Goal: Information Seeking & Learning: Learn about a topic

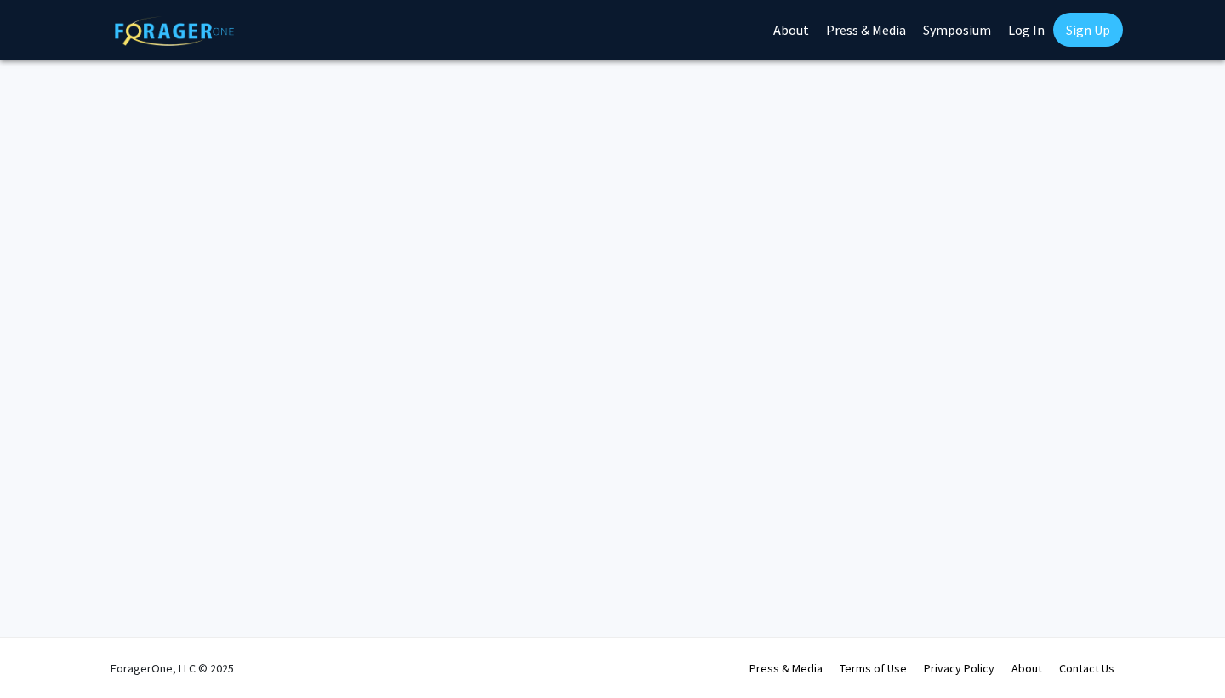
click at [1035, 28] on link "Log In" at bounding box center [1027, 30] width 54 height 60
click at [1030, 19] on link "Log In" at bounding box center [1027, 30] width 54 height 60
click at [1030, 33] on link "Log In" at bounding box center [1027, 30] width 54 height 60
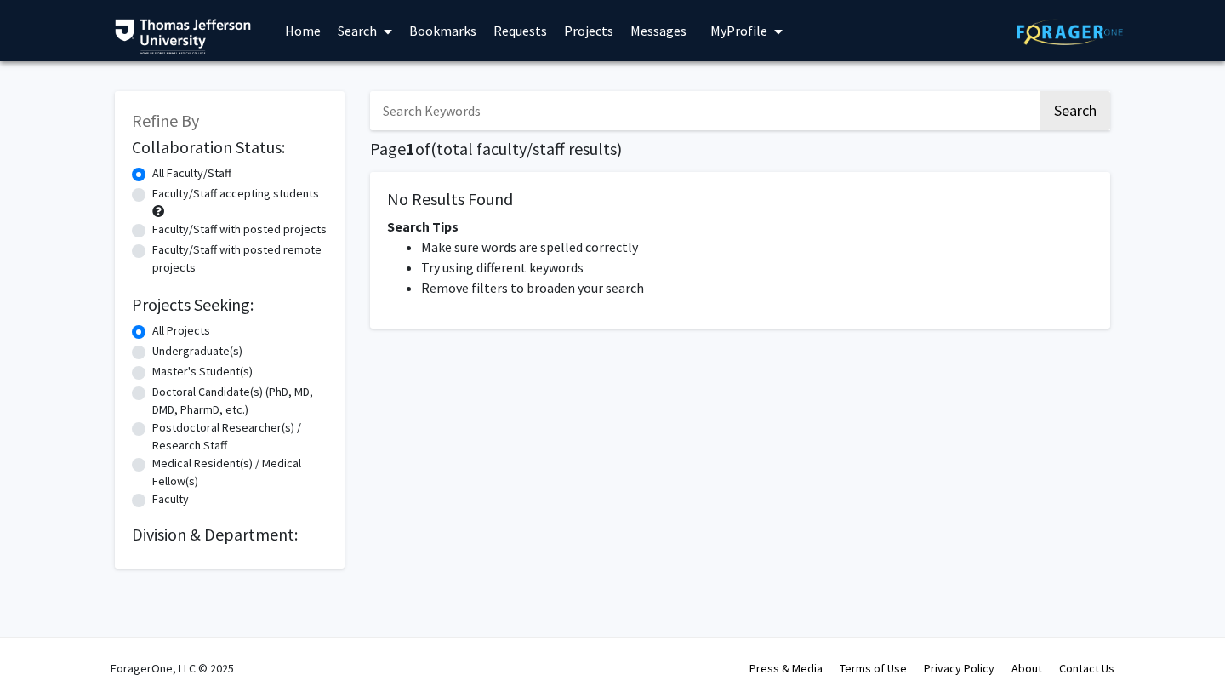
click at [127, 200] on div "Refine By Collaboration Status: Collaboration Status All Faculty/Staff Collabor…" at bounding box center [230, 329] width 230 height 477
click at [152, 197] on label "Faculty/Staff accepting students" at bounding box center [235, 194] width 167 height 18
click at [152, 196] on input "Faculty/Staff accepting students" at bounding box center [157, 190] width 11 height 11
radio input "true"
click at [150, 399] on div "Doctoral Candidate(s) (PhD, MD, DMD, PharmD, etc.)" at bounding box center [230, 401] width 196 height 36
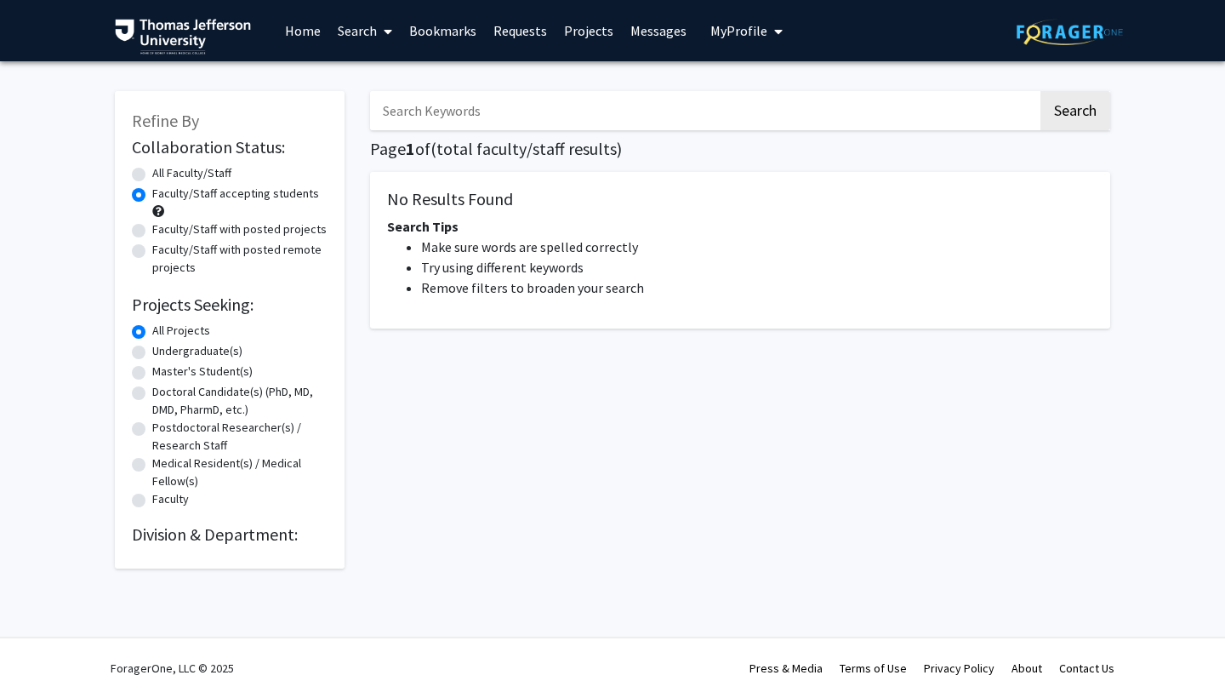
click at [152, 397] on label "Doctoral Candidate(s) (PhD, MD, DMD, PharmD, etc.)" at bounding box center [239, 401] width 175 height 36
click at [152, 394] on input "Doctoral Candidate(s) (PhD, MD, DMD, PharmD, etc.)" at bounding box center [157, 388] width 11 height 11
radio input "true"
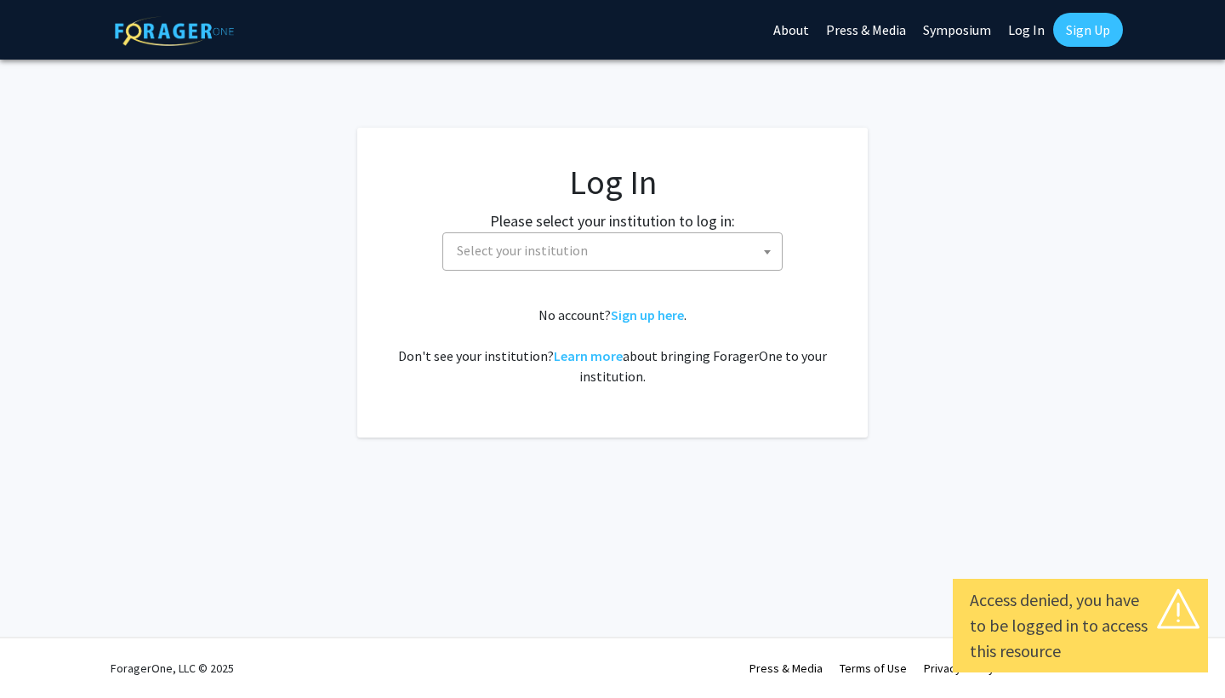
select select
click at [642, 254] on span "Select your institution" at bounding box center [616, 250] width 332 height 35
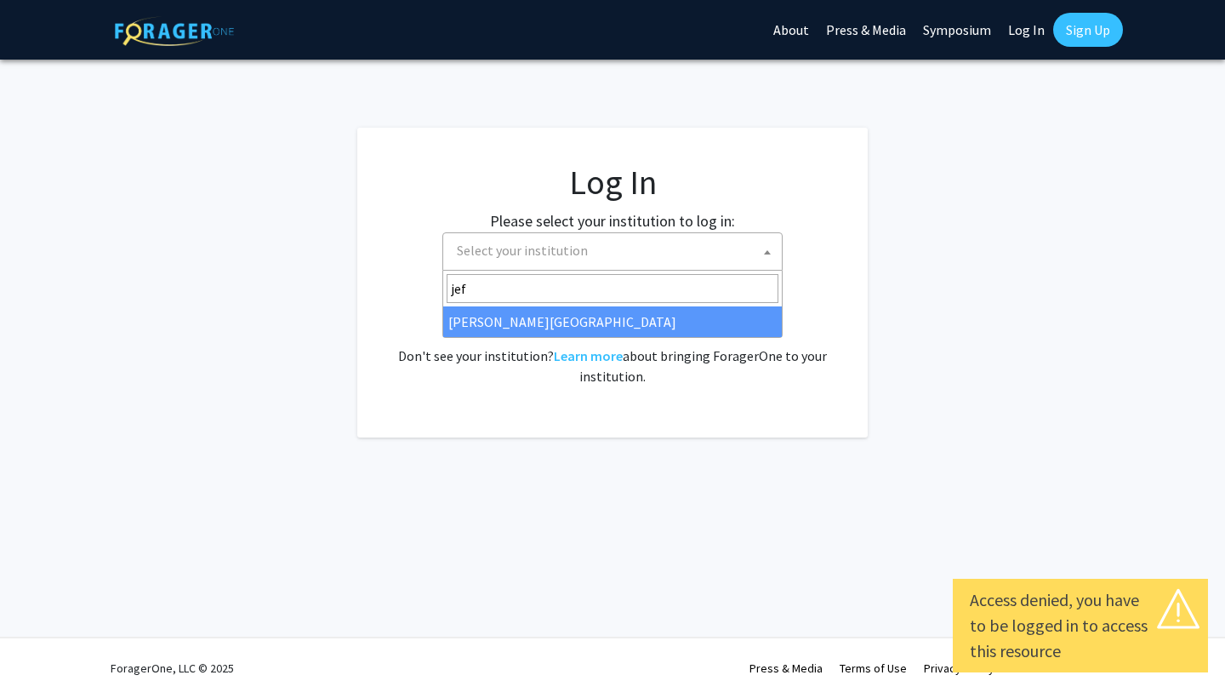
type input "jef"
select select "24"
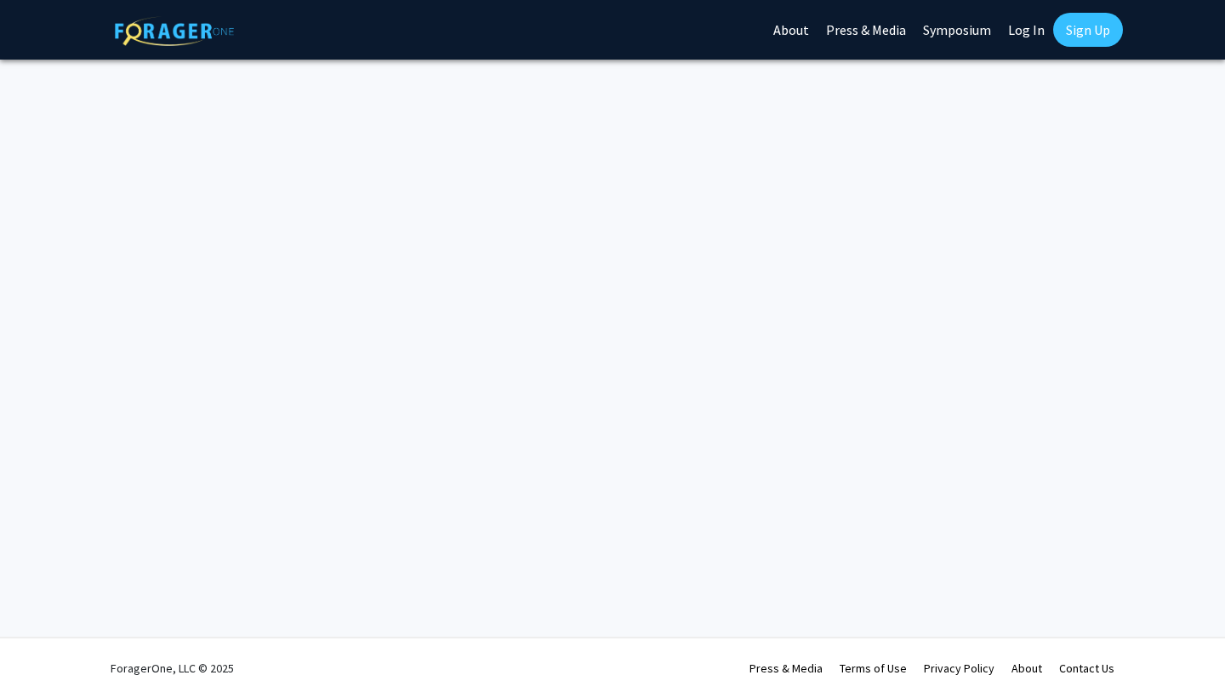
click at [1027, 20] on link "Log In" at bounding box center [1027, 30] width 54 height 60
click at [1022, 42] on link "Log In" at bounding box center [1027, 30] width 54 height 60
click at [1022, 30] on link "Log In" at bounding box center [1027, 30] width 54 height 60
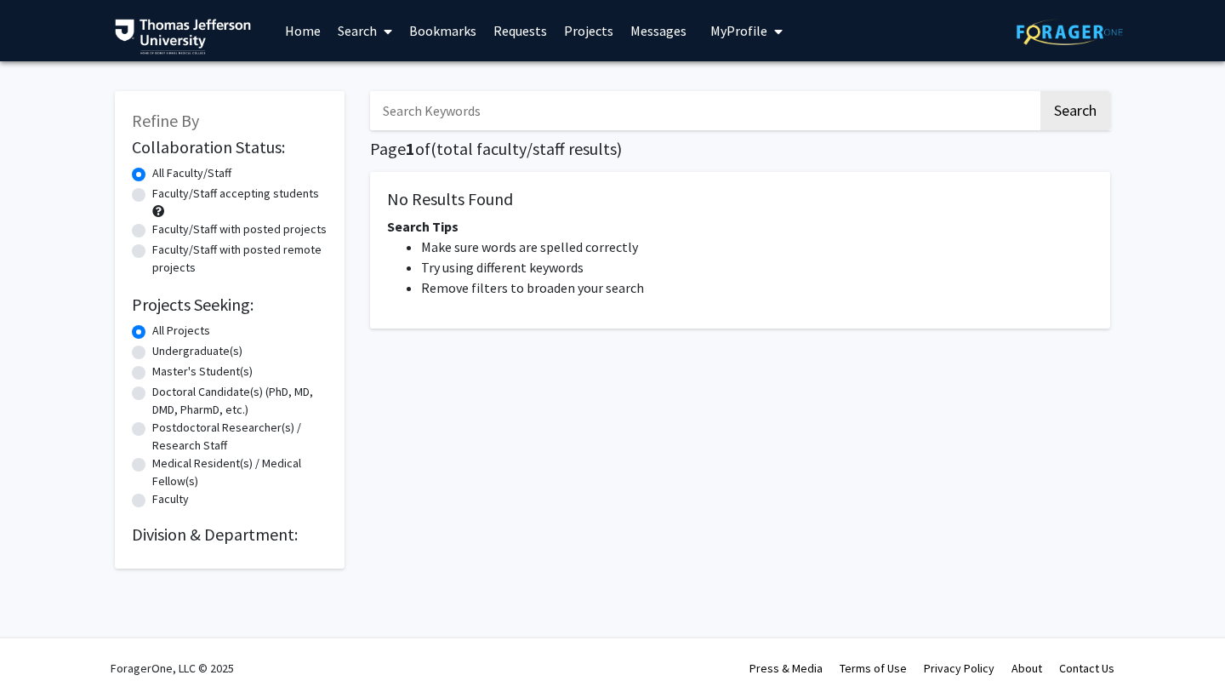
click at [143, 214] on div "Faculty/Staff accepting students" at bounding box center [230, 203] width 196 height 36
click at [152, 201] on label "Faculty/Staff accepting students" at bounding box center [235, 194] width 167 height 18
click at [152, 196] on input "Faculty/Staff accepting students" at bounding box center [157, 190] width 11 height 11
radio input "true"
click at [139, 385] on fg-radiogroup "Projects Seeking Level All Projects Projects Seeking Level Undergraduate(s) Pro…" at bounding box center [230, 416] width 196 height 189
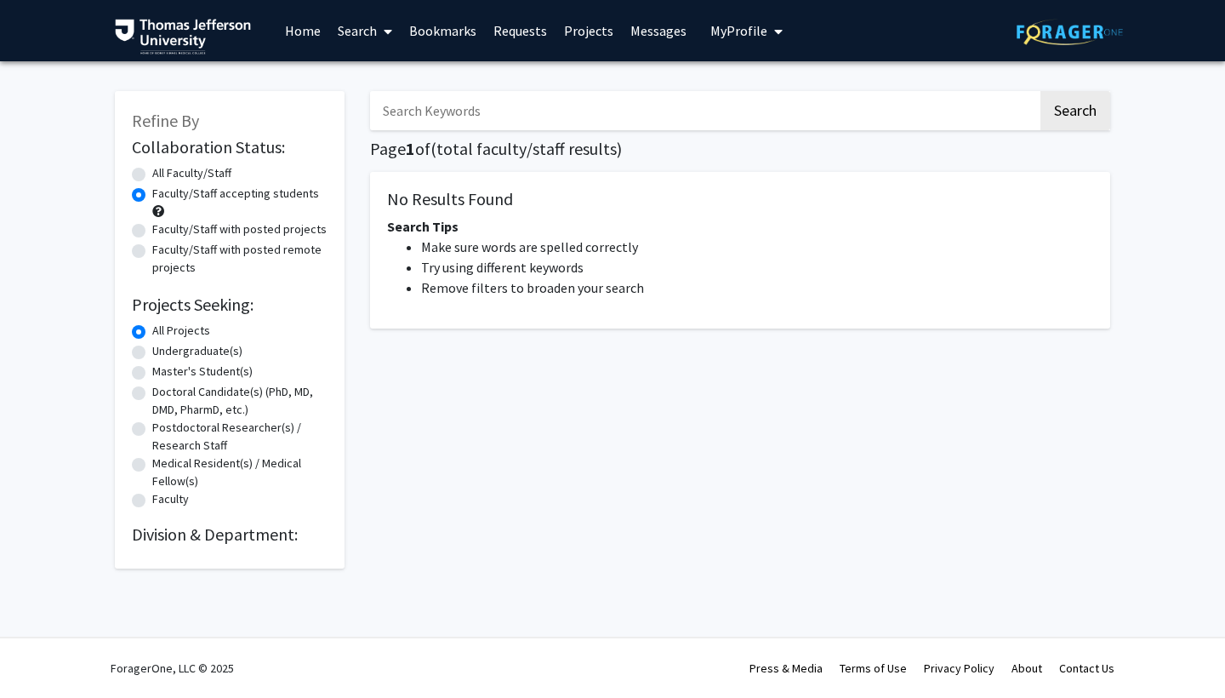
click at [152, 394] on label "Doctoral Candidate(s) (PhD, MD, DMD, PharmD, etc.)" at bounding box center [239, 401] width 175 height 36
click at [152, 394] on input "Doctoral Candidate(s) (PhD, MD, DMD, PharmD, etc.)" at bounding box center [157, 388] width 11 height 11
radio input "true"
click at [1089, 100] on button "Search" at bounding box center [1076, 110] width 70 height 39
radio input "true"
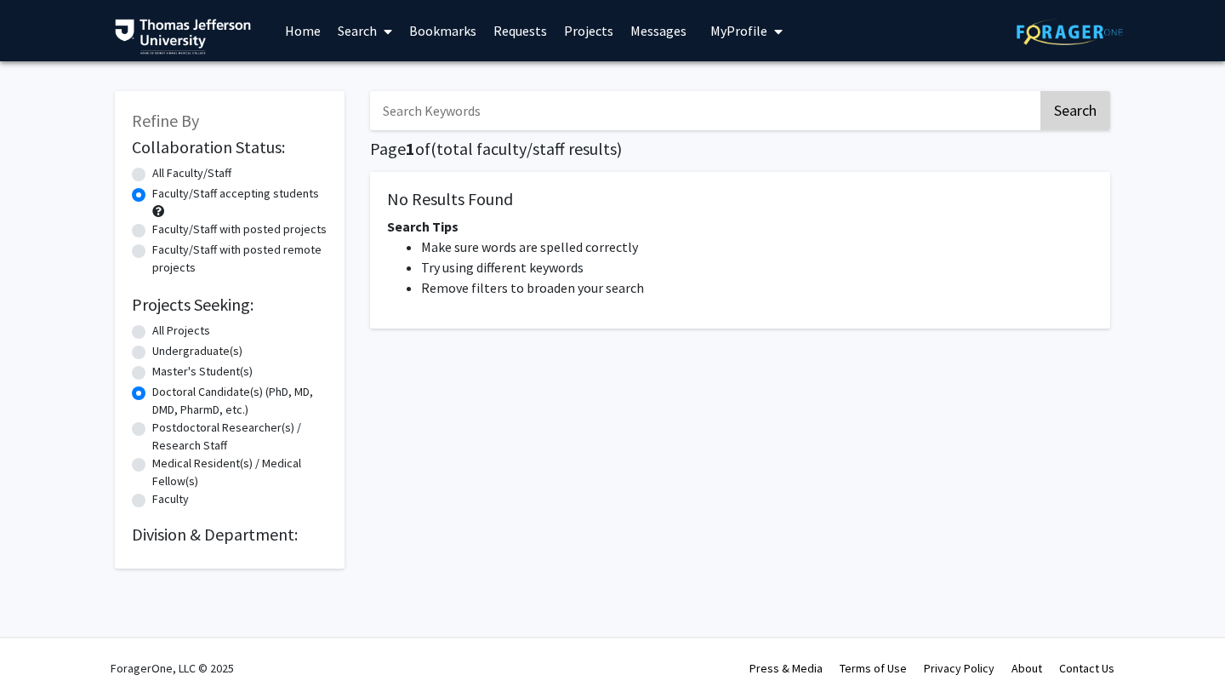
radio input "true"
click at [1083, 114] on button "Search" at bounding box center [1076, 110] width 70 height 39
click at [555, 116] on input "Search Keywords" at bounding box center [704, 110] width 668 height 39
click at [736, 23] on span "My Profile" at bounding box center [738, 30] width 57 height 17
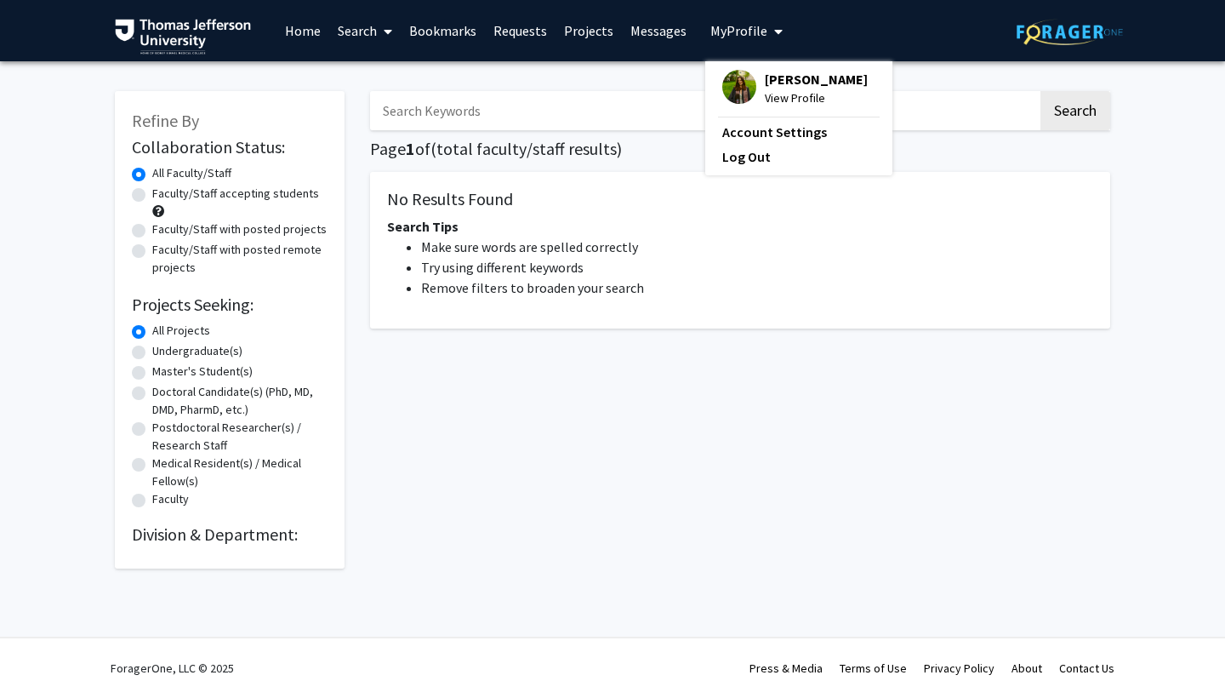
click at [740, 75] on img at bounding box center [739, 87] width 34 height 34
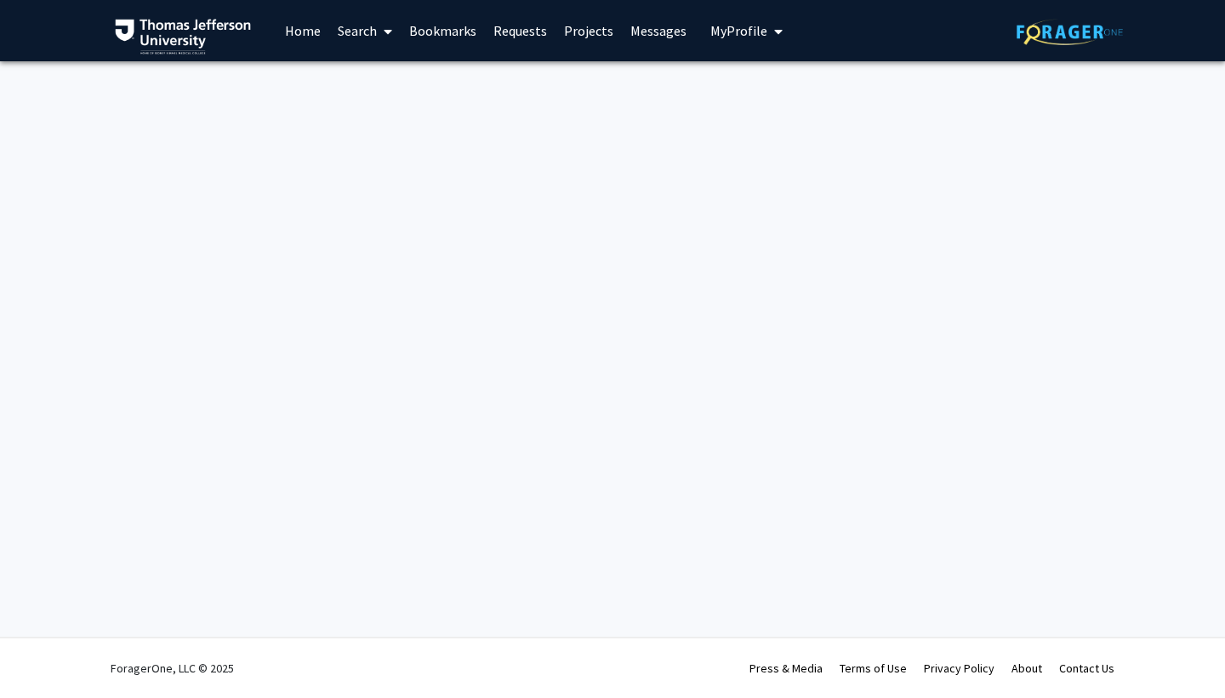
click at [305, 38] on link "Home" at bounding box center [303, 31] width 53 height 60
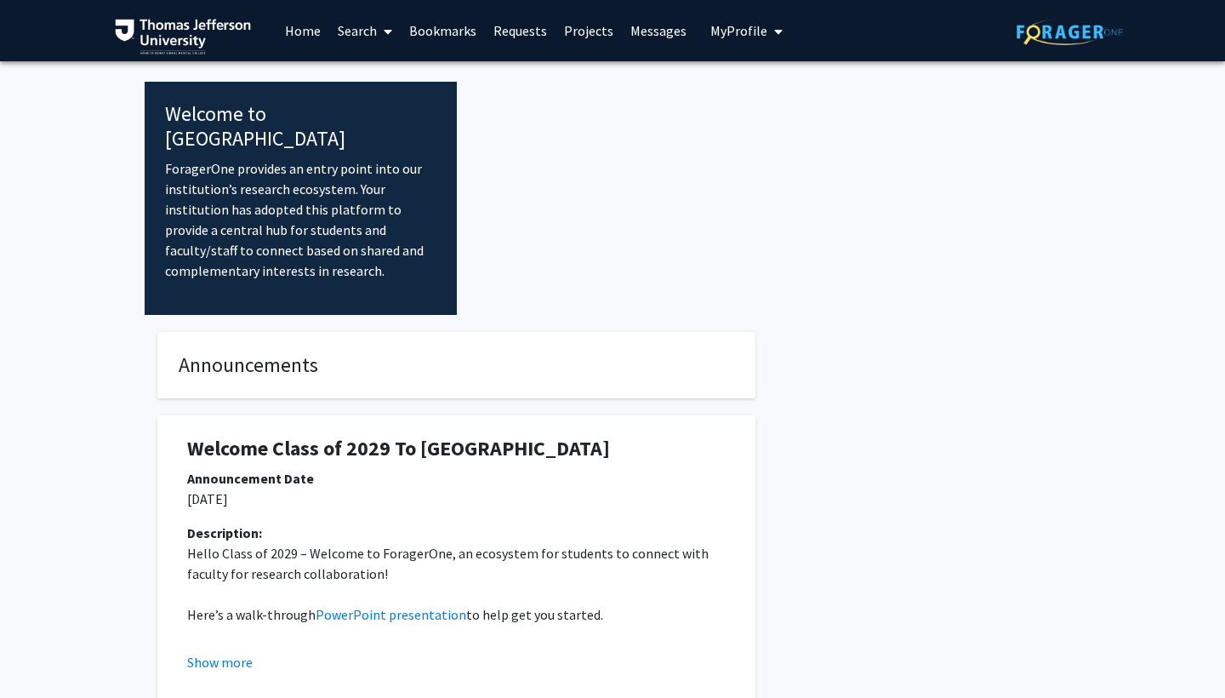
click at [282, 34] on link "Home" at bounding box center [303, 31] width 53 height 60
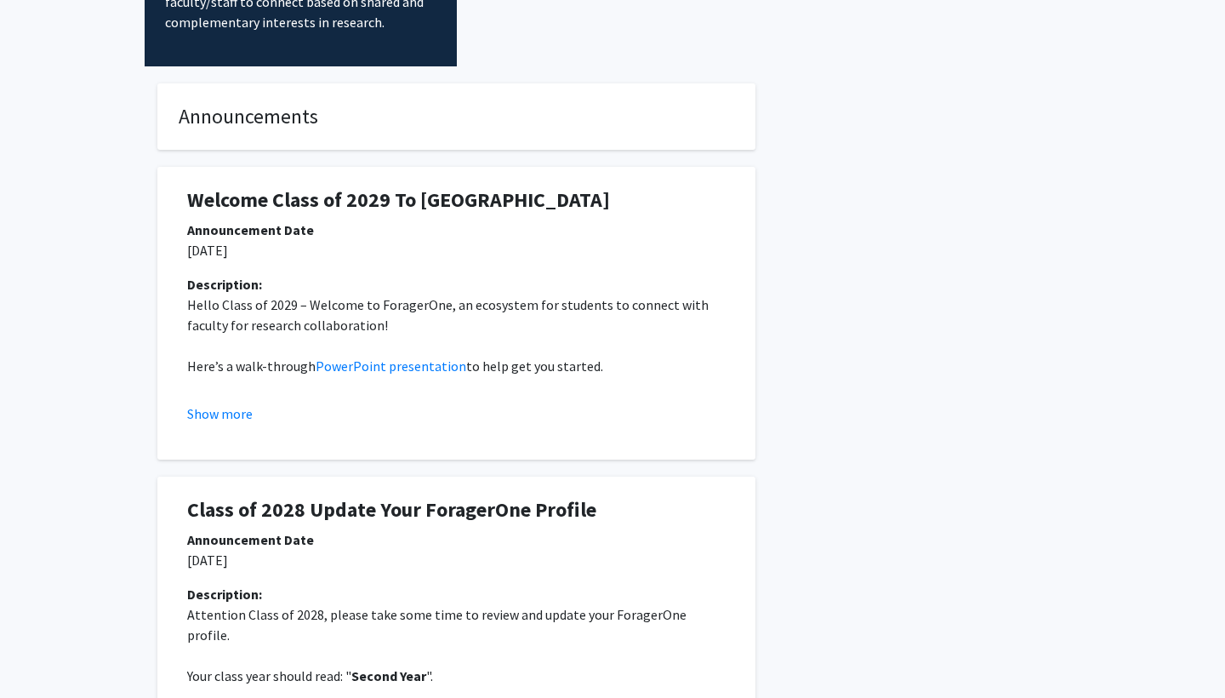
click at [815, 413] on div "Announcements Welcome Class of 2029 To ForagerOne Announcement Date [DATE] Desc…" at bounding box center [613, 464] width 936 height 796
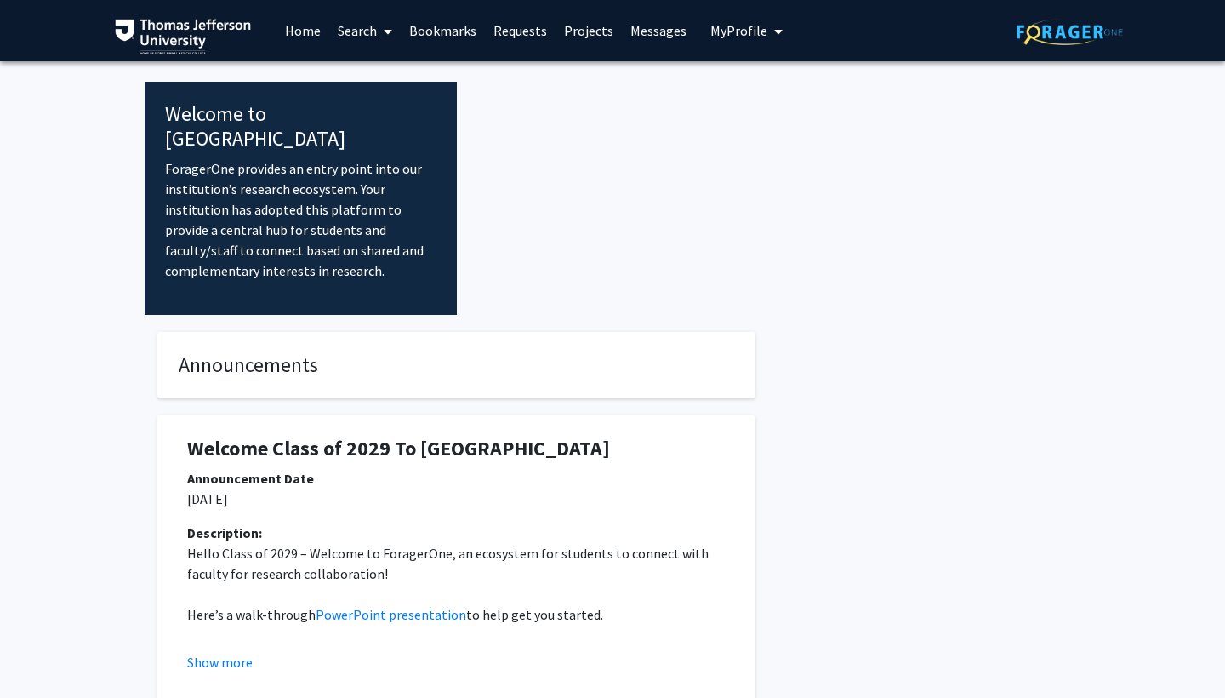
click at [728, 37] on span "My Profile" at bounding box center [738, 30] width 57 height 17
click at [773, 88] on span "[PERSON_NAME]" at bounding box center [816, 79] width 103 height 19
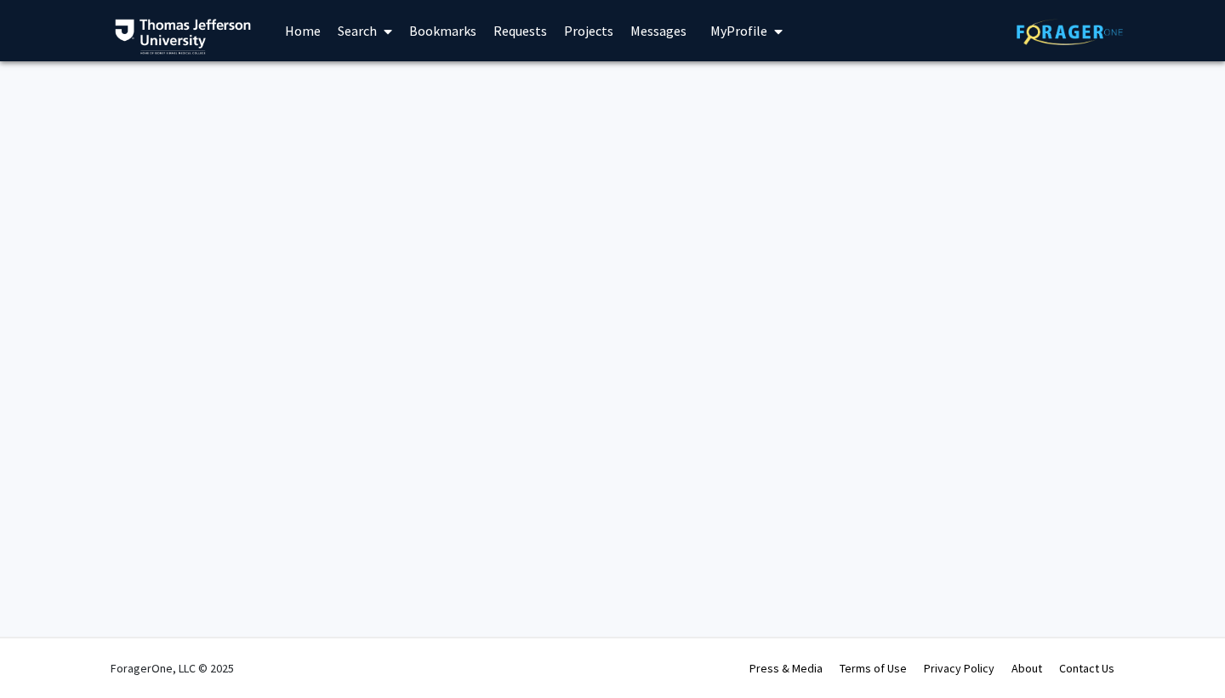
drag, startPoint x: 739, startPoint y: 31, endPoint x: 744, endPoint y: 42, distance: 11.4
click at [739, 31] on span "My Profile" at bounding box center [738, 30] width 57 height 17
click at [786, 107] on span "View Profile" at bounding box center [816, 97] width 103 height 19
click at [160, 26] on img at bounding box center [183, 37] width 136 height 36
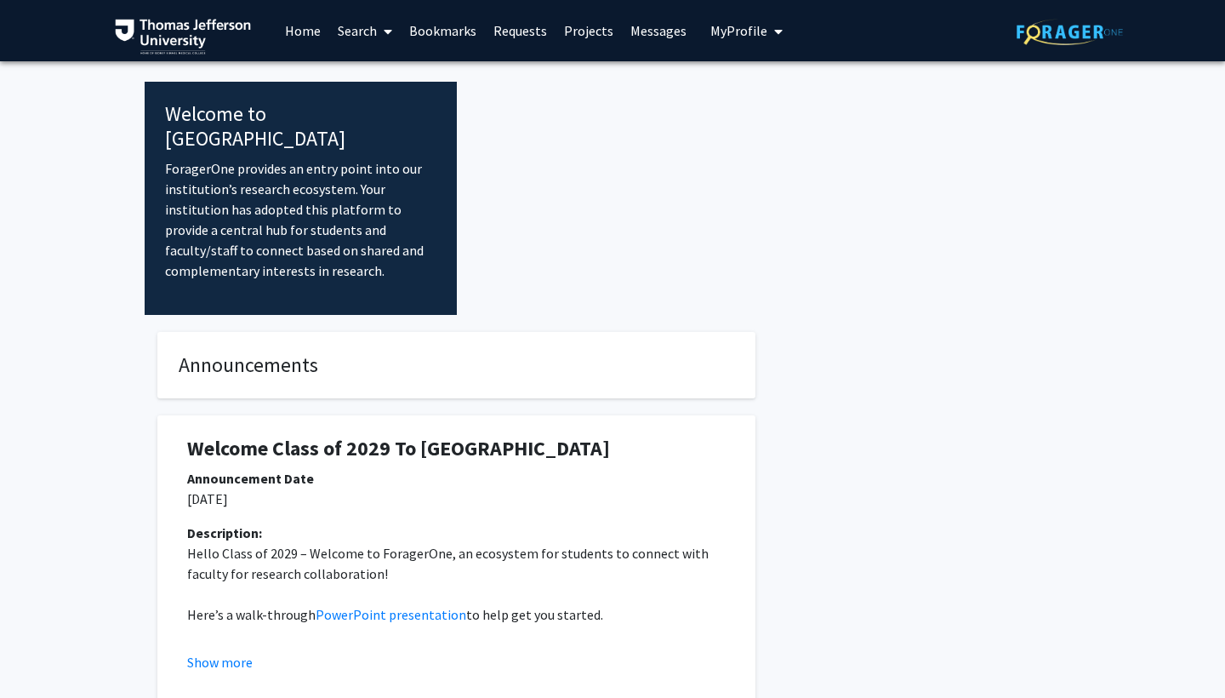
click at [657, 220] on div at bounding box center [769, 198] width 624 height 233
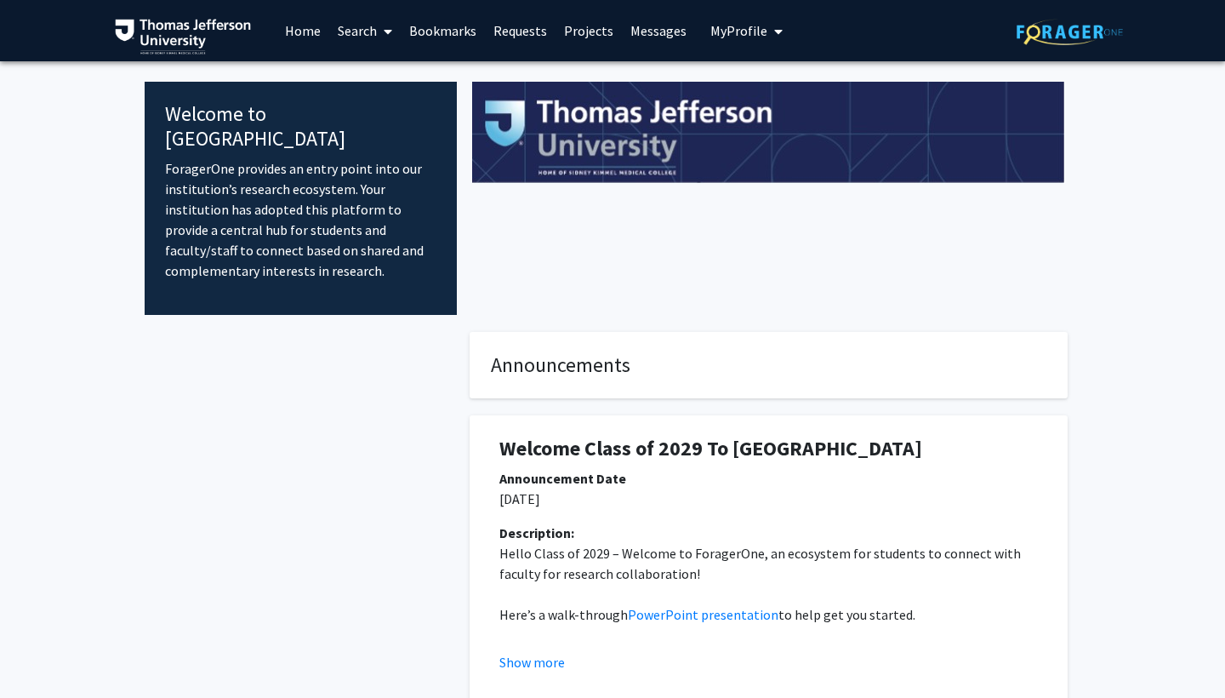
click at [732, 41] on button "My Profile" at bounding box center [746, 30] width 83 height 61
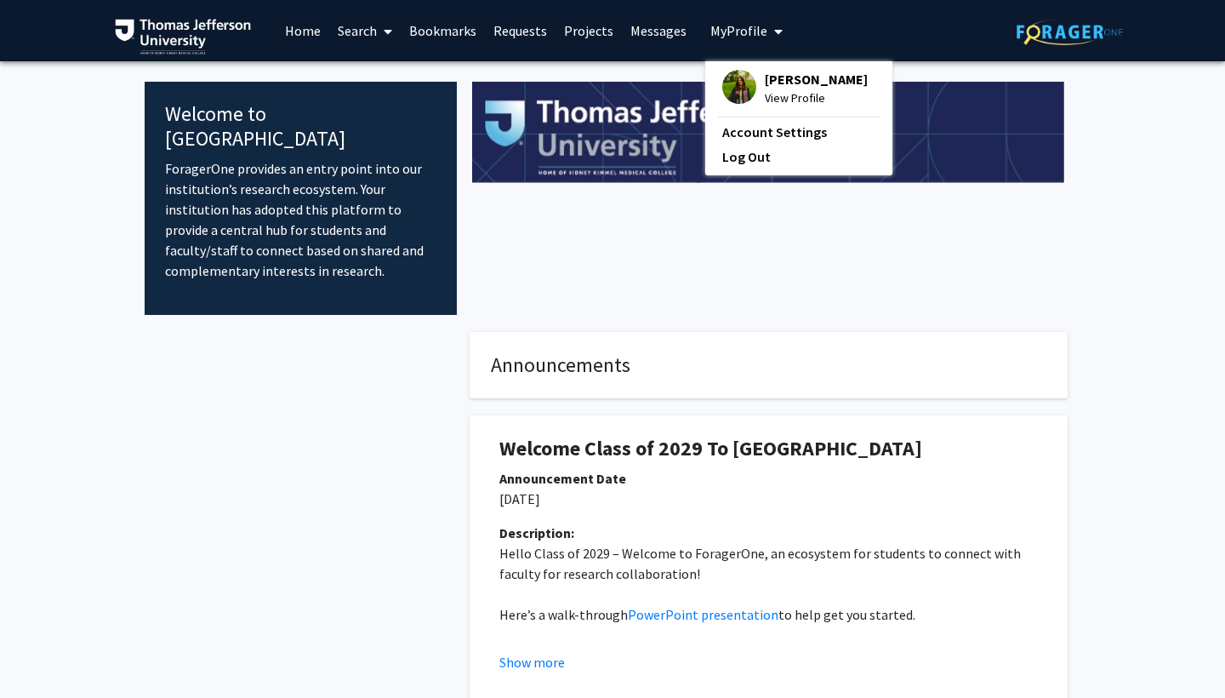
click at [769, 107] on span "View Profile" at bounding box center [816, 97] width 103 height 19
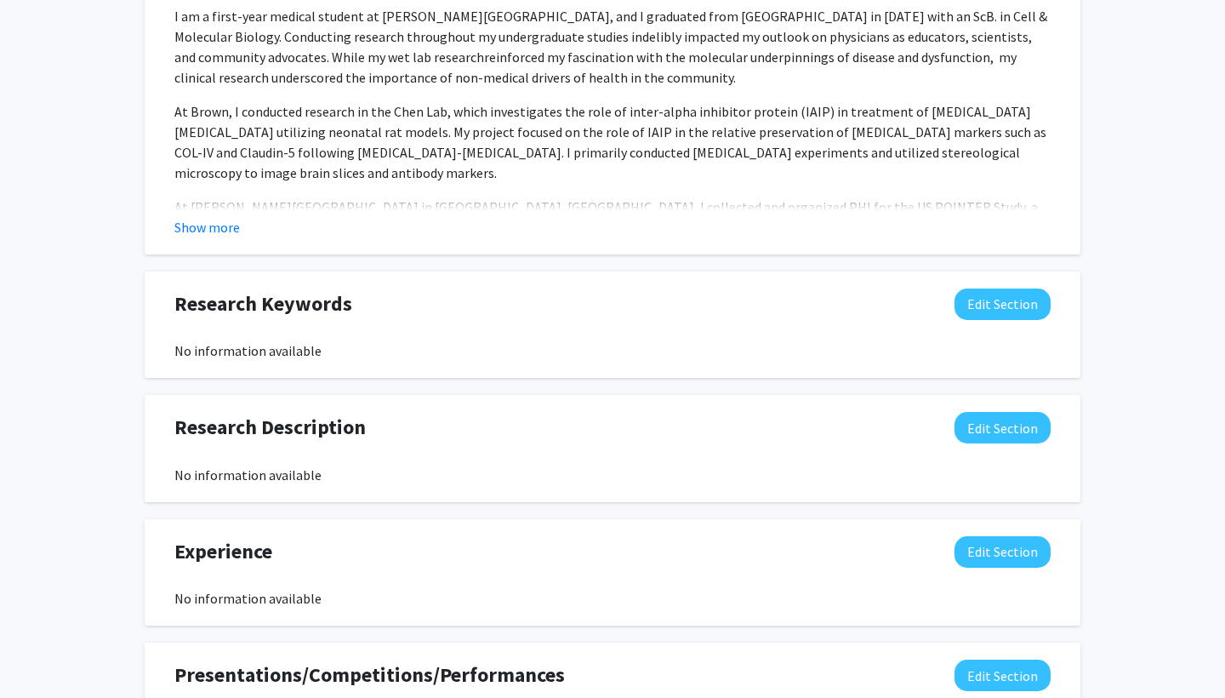
scroll to position [256, 0]
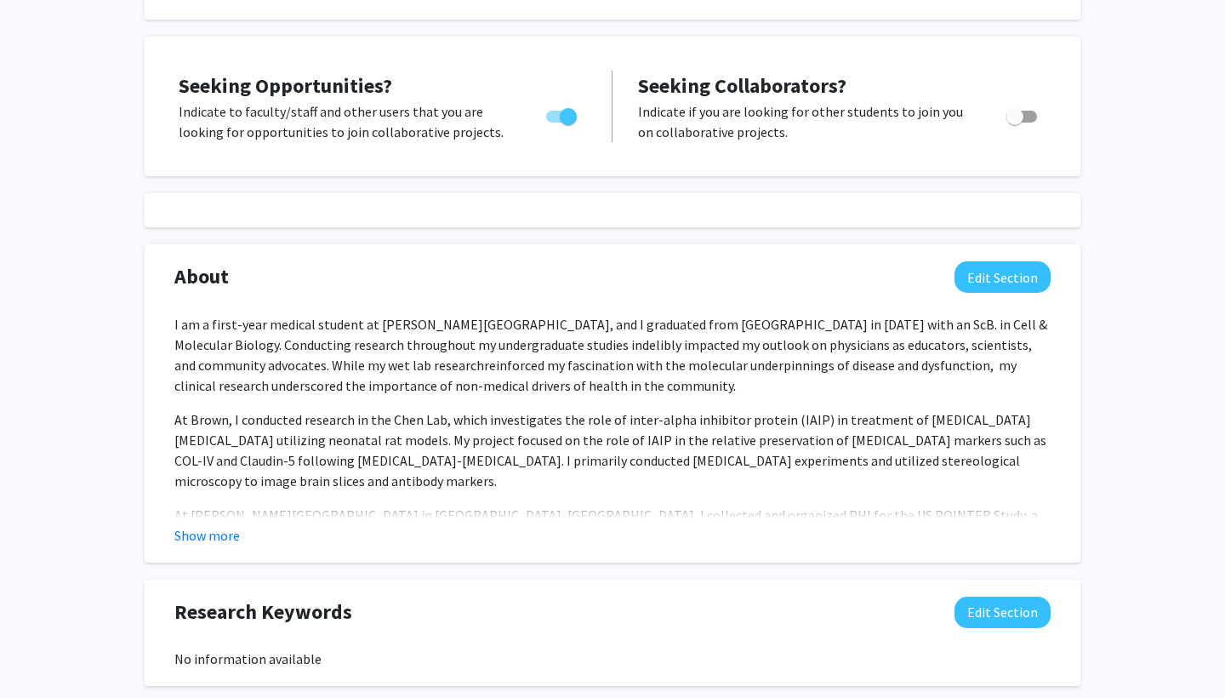
click at [229, 526] on fg-read-more "I am a first-year medical student at [PERSON_NAME][GEOGRAPHIC_DATA], and I grad…" at bounding box center [612, 429] width 876 height 231
click at [191, 552] on div "About Edit Section I am a first-year medical student at [PERSON_NAME][GEOGRAPHI…" at bounding box center [613, 403] width 936 height 318
click at [184, 545] on button "Show more" at bounding box center [207, 535] width 66 height 20
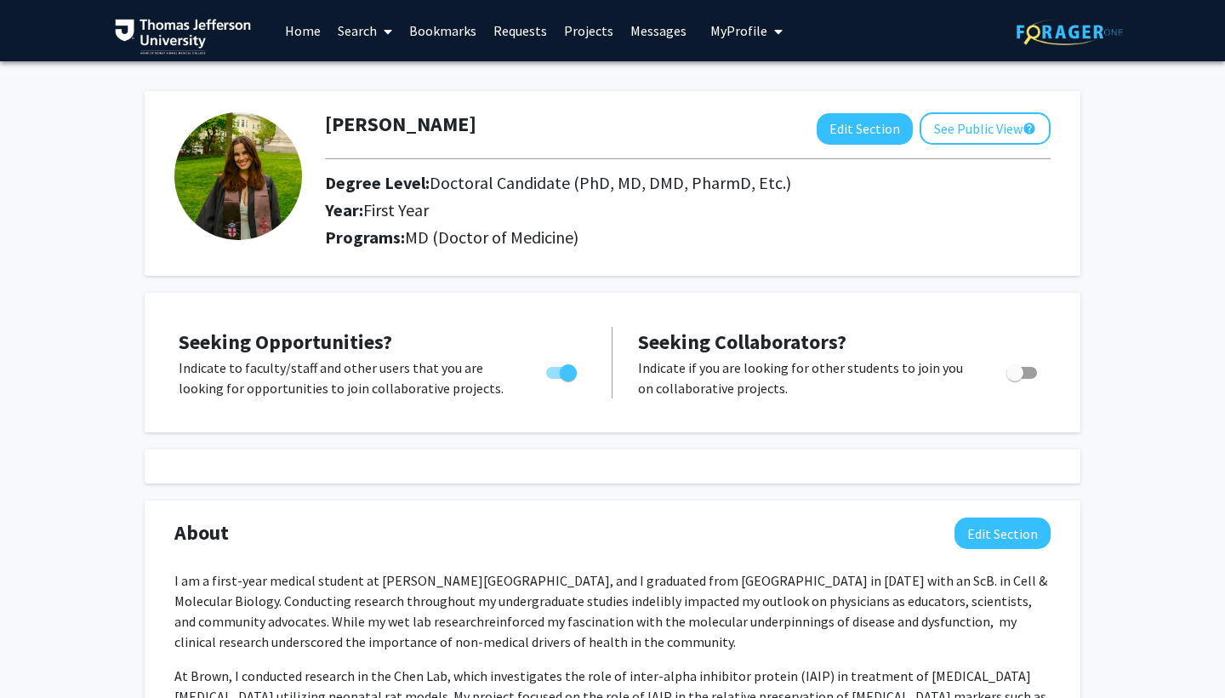
scroll to position [0, 0]
click at [302, 40] on link "Home" at bounding box center [303, 31] width 53 height 60
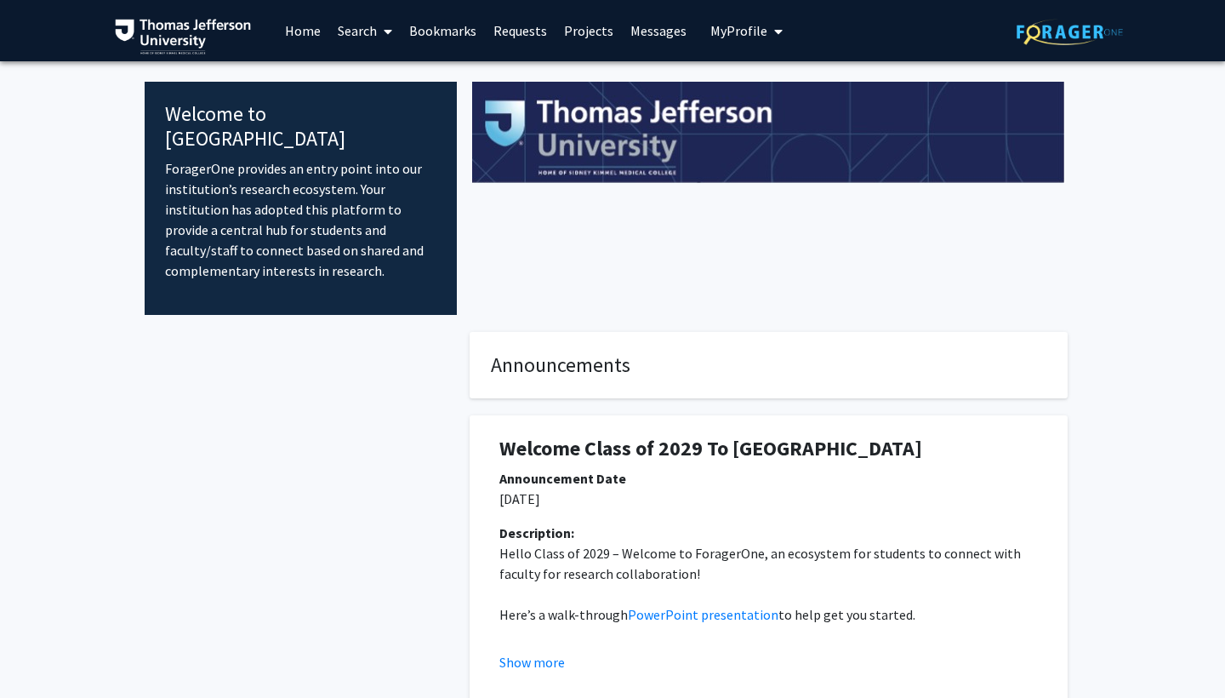
click at [365, 29] on link "Search" at bounding box center [364, 31] width 71 height 60
click at [365, 71] on span "Faculty/Staff" at bounding box center [391, 78] width 125 height 34
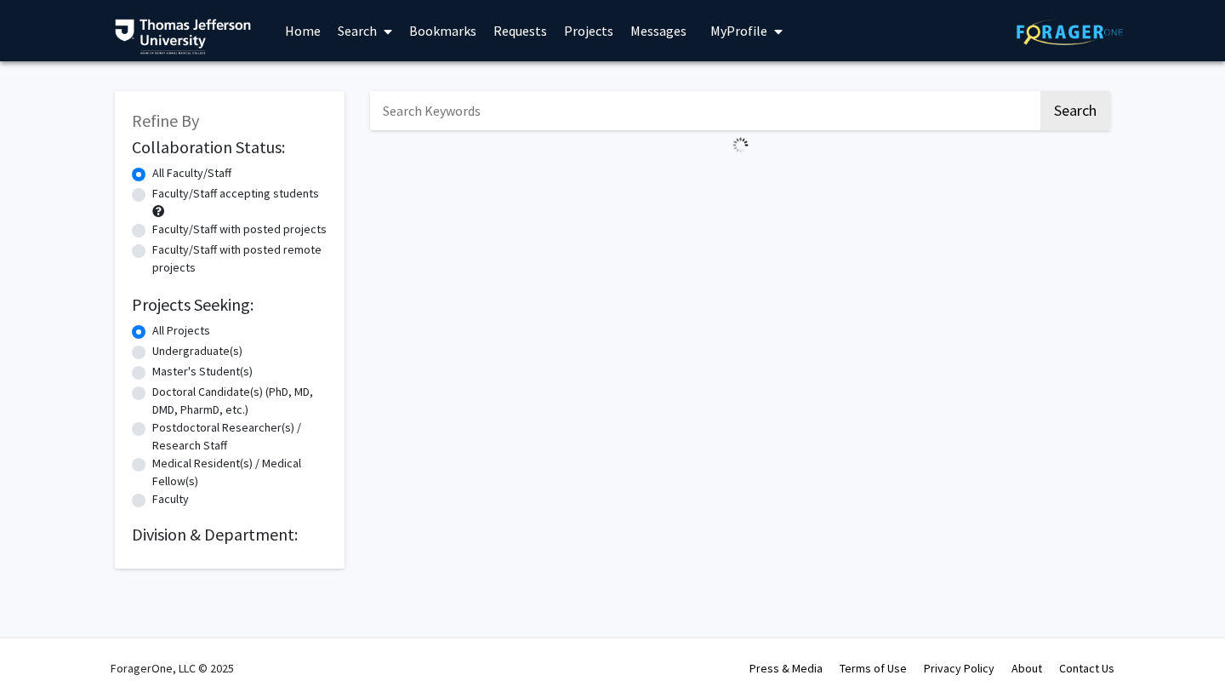
click at [142, 187] on div "Faculty/Staff accepting students" at bounding box center [230, 203] width 196 height 36
click at [152, 192] on label "Faculty/Staff accepting students" at bounding box center [235, 194] width 167 height 18
click at [152, 192] on input "Faculty/Staff accepting students" at bounding box center [157, 190] width 11 height 11
radio input "true"
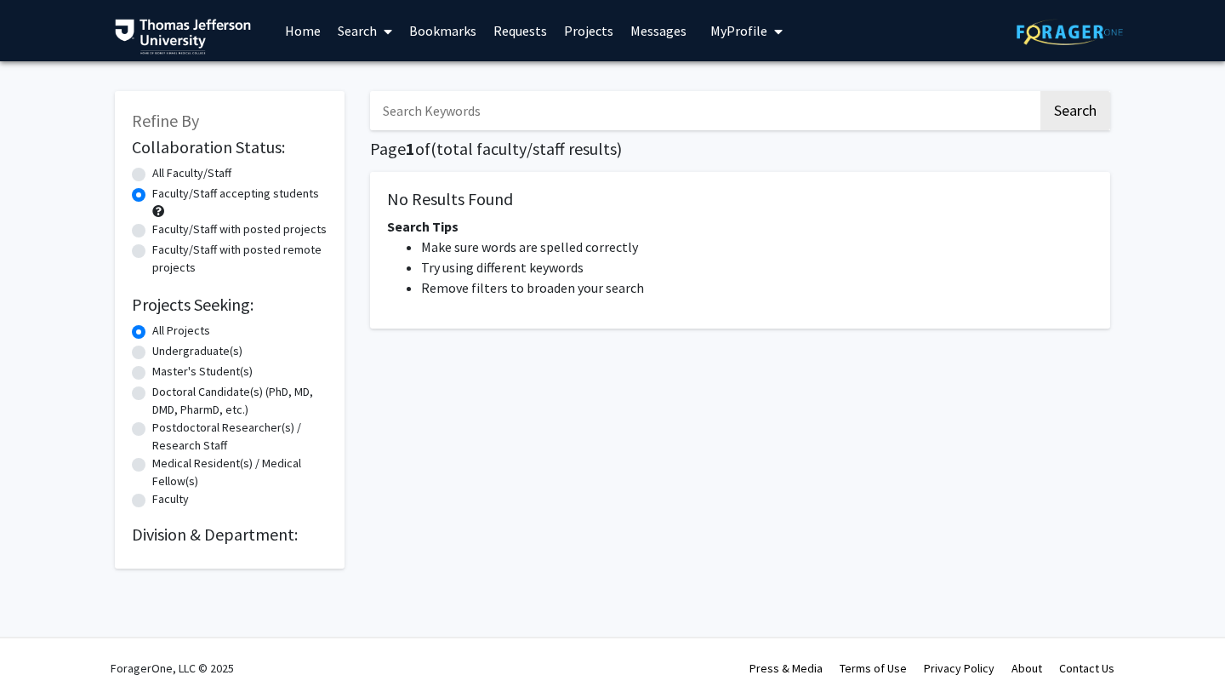
click at [503, 106] on input "Search Keywords" at bounding box center [704, 110] width 668 height 39
type input "[PERSON_NAME]"
click at [1075, 113] on button "Search" at bounding box center [1076, 110] width 70 height 39
radio input "true"
click at [1064, 111] on button "Search" at bounding box center [1076, 110] width 70 height 39
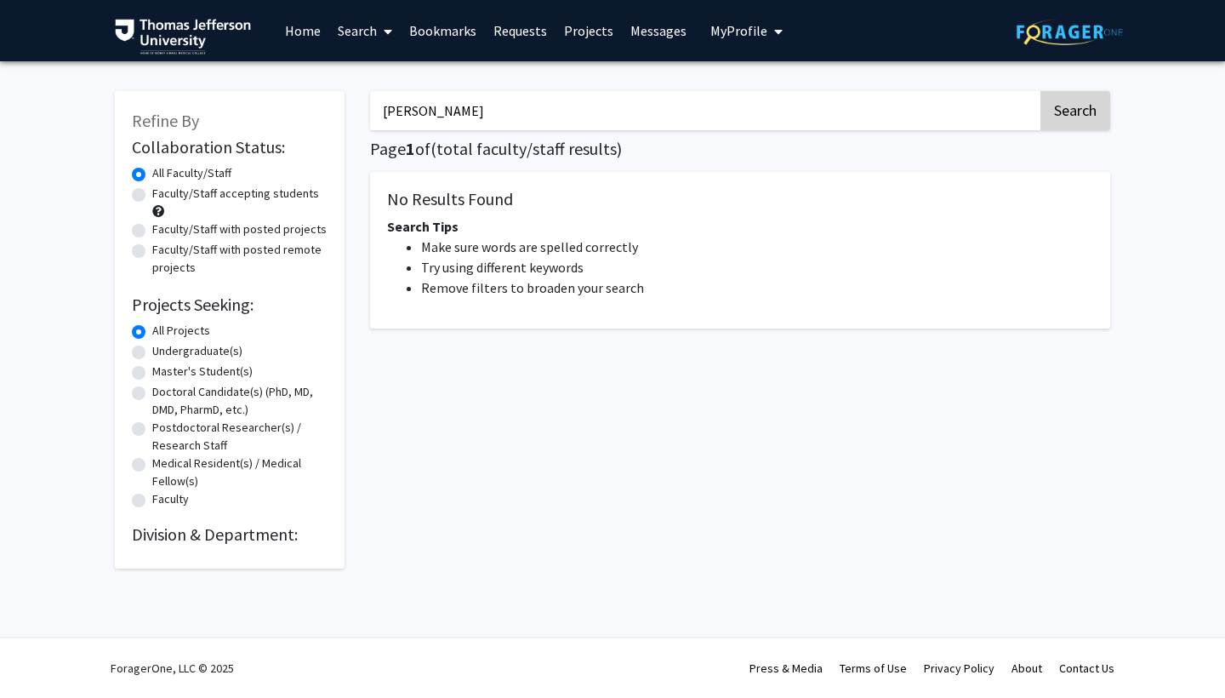
click at [1090, 110] on button "Search" at bounding box center [1076, 110] width 70 height 39
click at [538, 115] on input "[PERSON_NAME]" at bounding box center [704, 110] width 668 height 39
click at [524, 42] on link "Requests" at bounding box center [520, 31] width 71 height 60
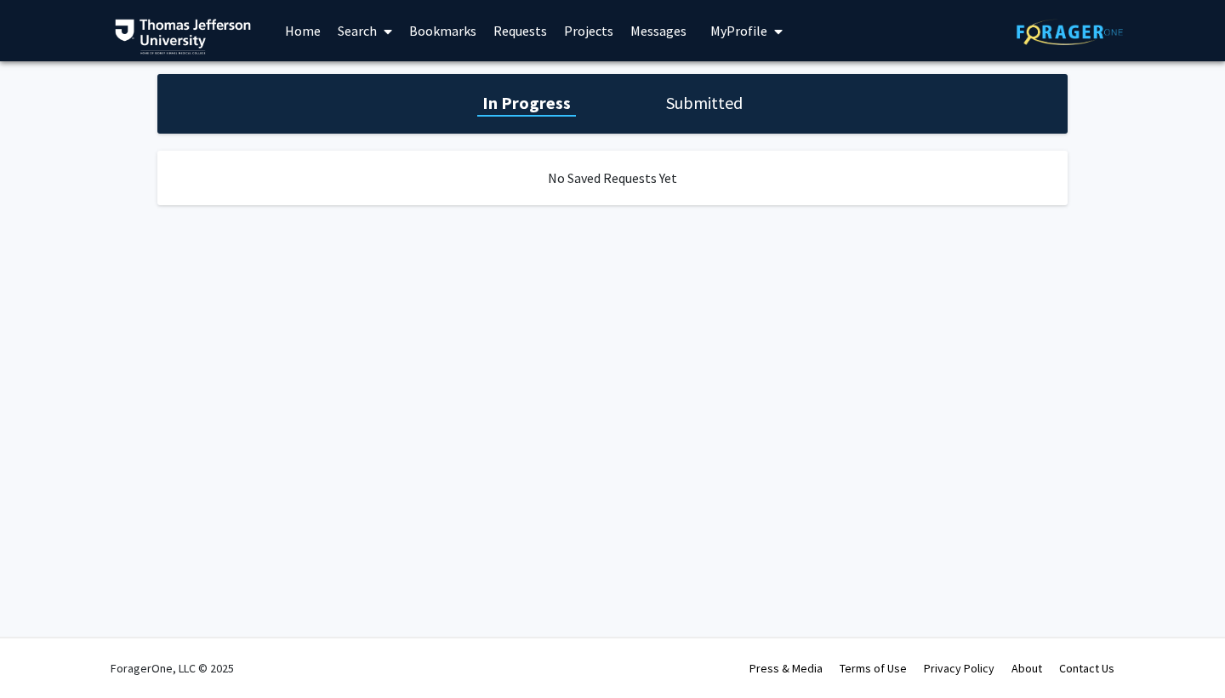
click at [438, 45] on link "Bookmarks" at bounding box center [443, 31] width 84 height 60
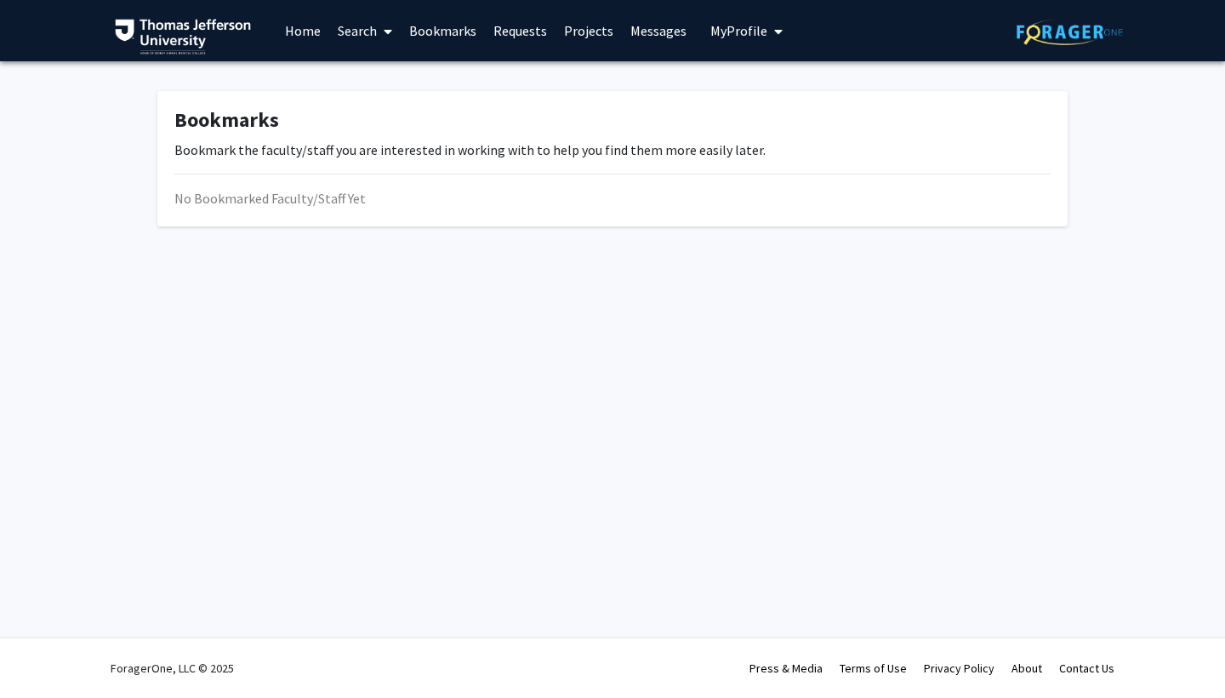
click at [372, 50] on link "Search" at bounding box center [364, 31] width 71 height 60
click at [361, 76] on span "Faculty/Staff" at bounding box center [391, 78] width 125 height 34
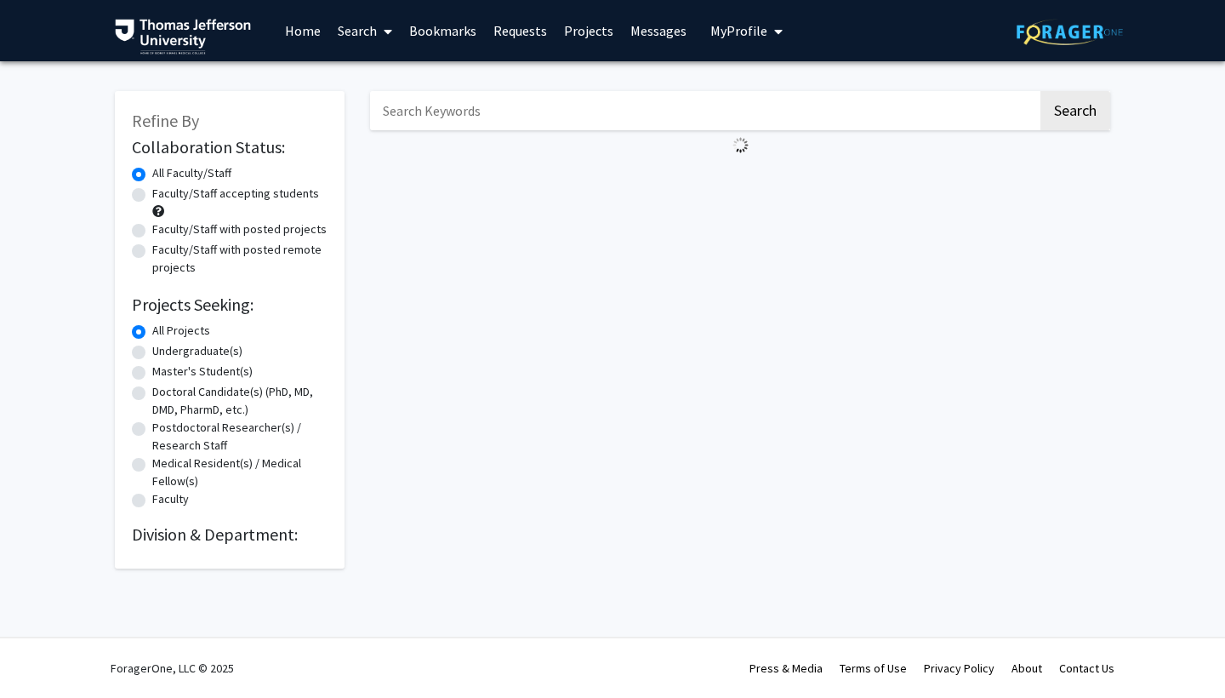
drag, startPoint x: 362, startPoint y: 39, endPoint x: 362, endPoint y: 51, distance: 11.9
click at [362, 39] on link "Search" at bounding box center [364, 31] width 71 height 60
click at [377, 110] on span "Students" at bounding box center [381, 112] width 104 height 34
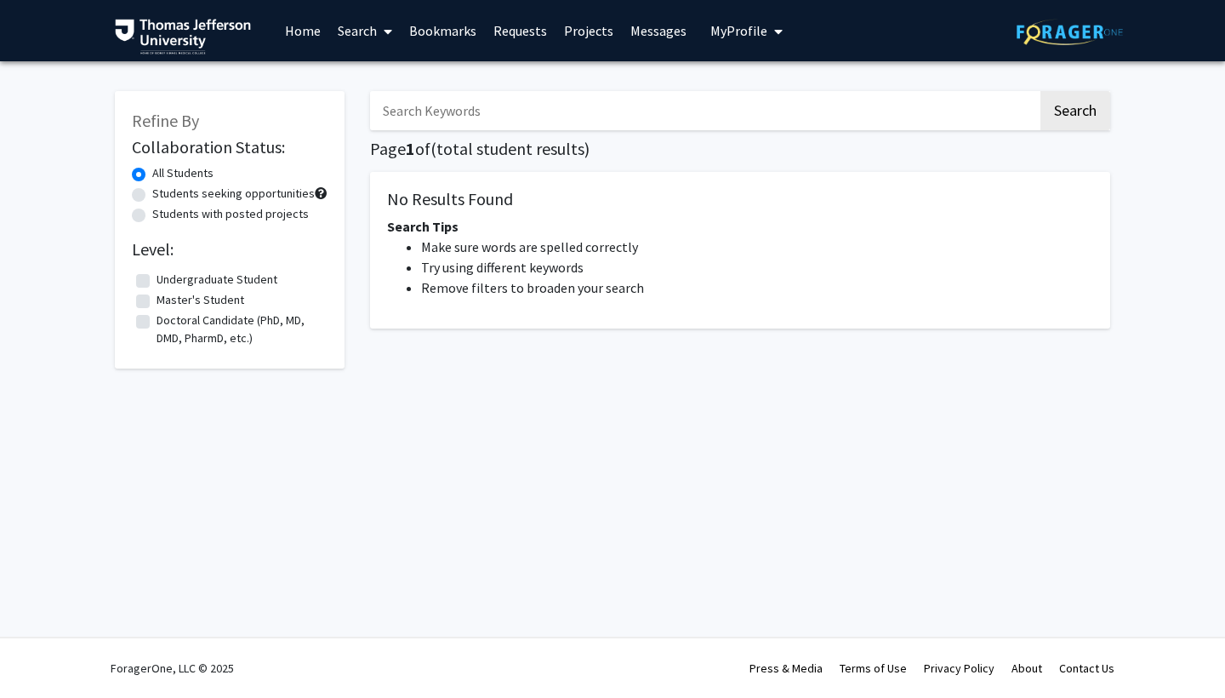
click at [229, 167] on div "All Students" at bounding box center [230, 174] width 196 height 20
